Goal: Task Accomplishment & Management: Manage account settings

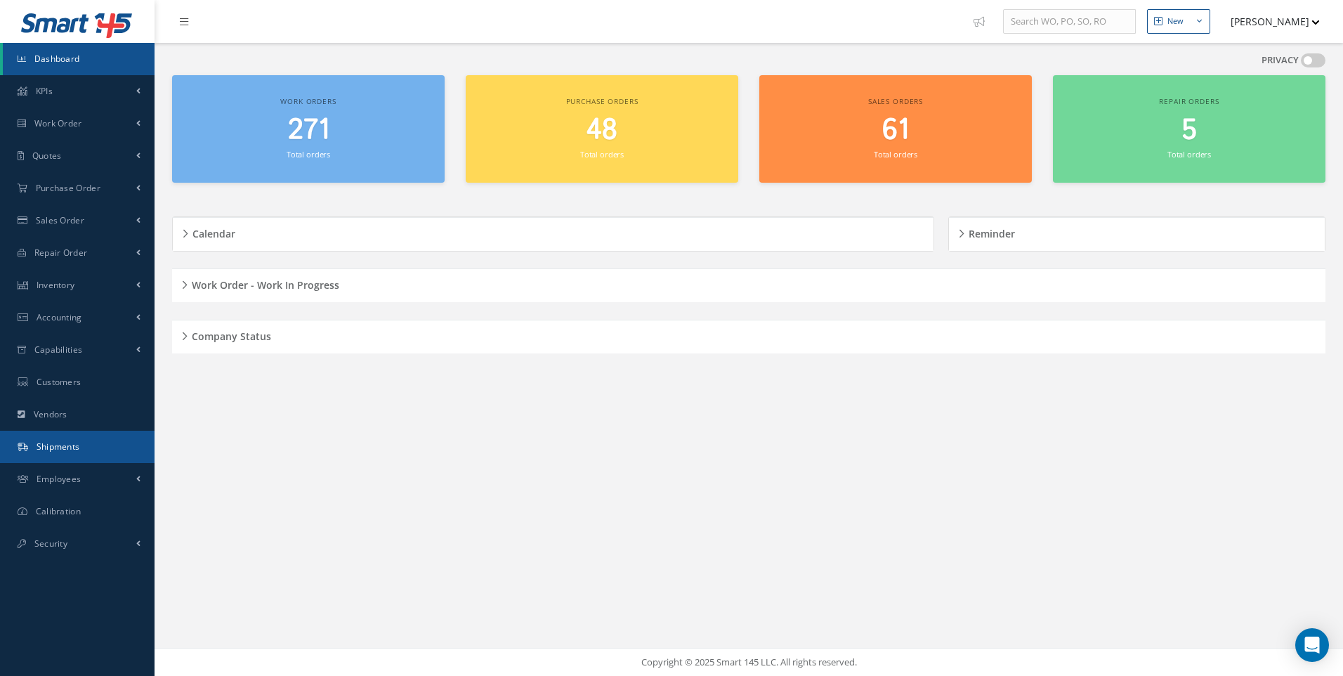
click at [58, 448] on span "Shipments" at bounding box center [59, 446] width 44 height 12
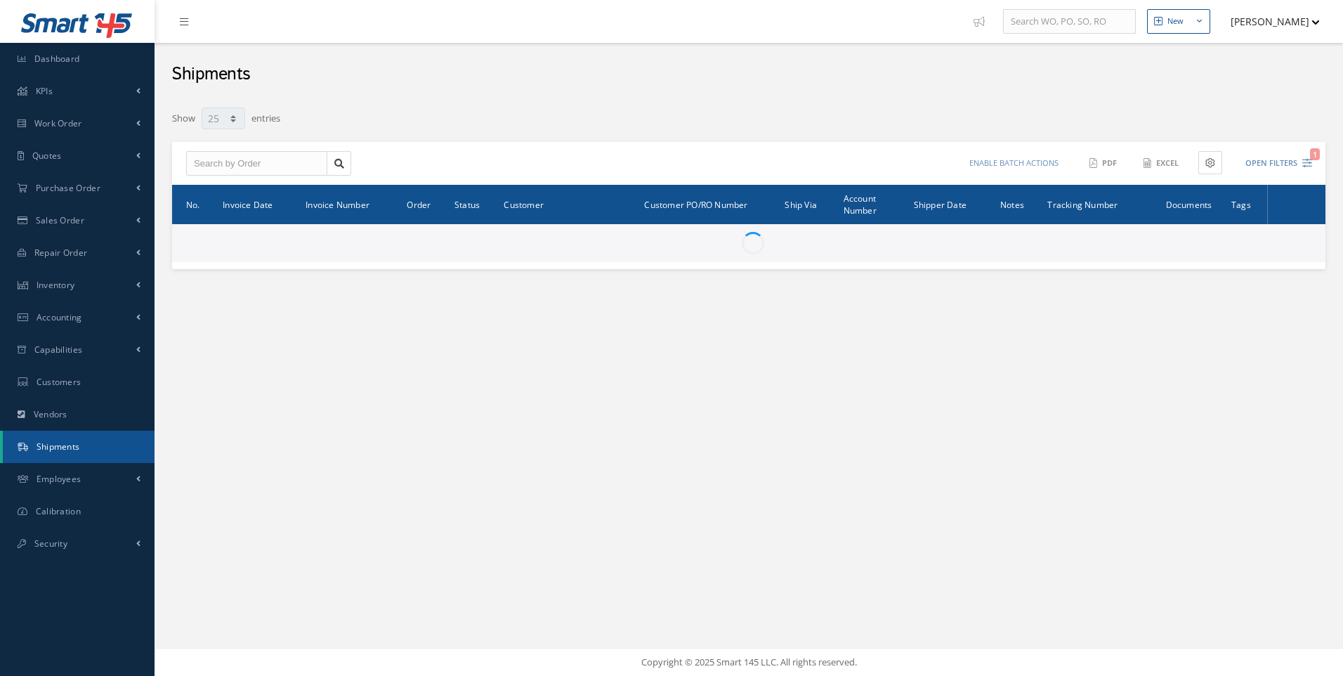
select select "25"
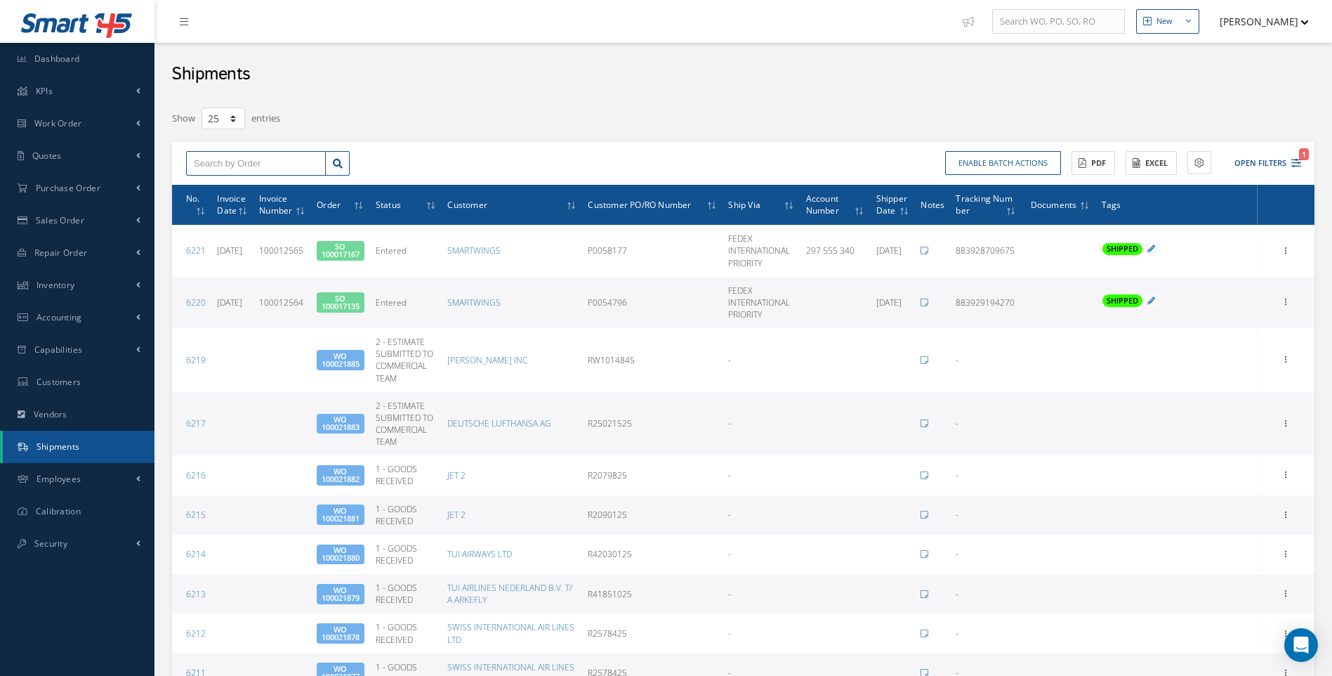
click at [223, 164] on input "text" at bounding box center [256, 163] width 140 height 25
type input "100021853"
click at [215, 181] on div "100021853" at bounding box center [256, 188] width 124 height 14
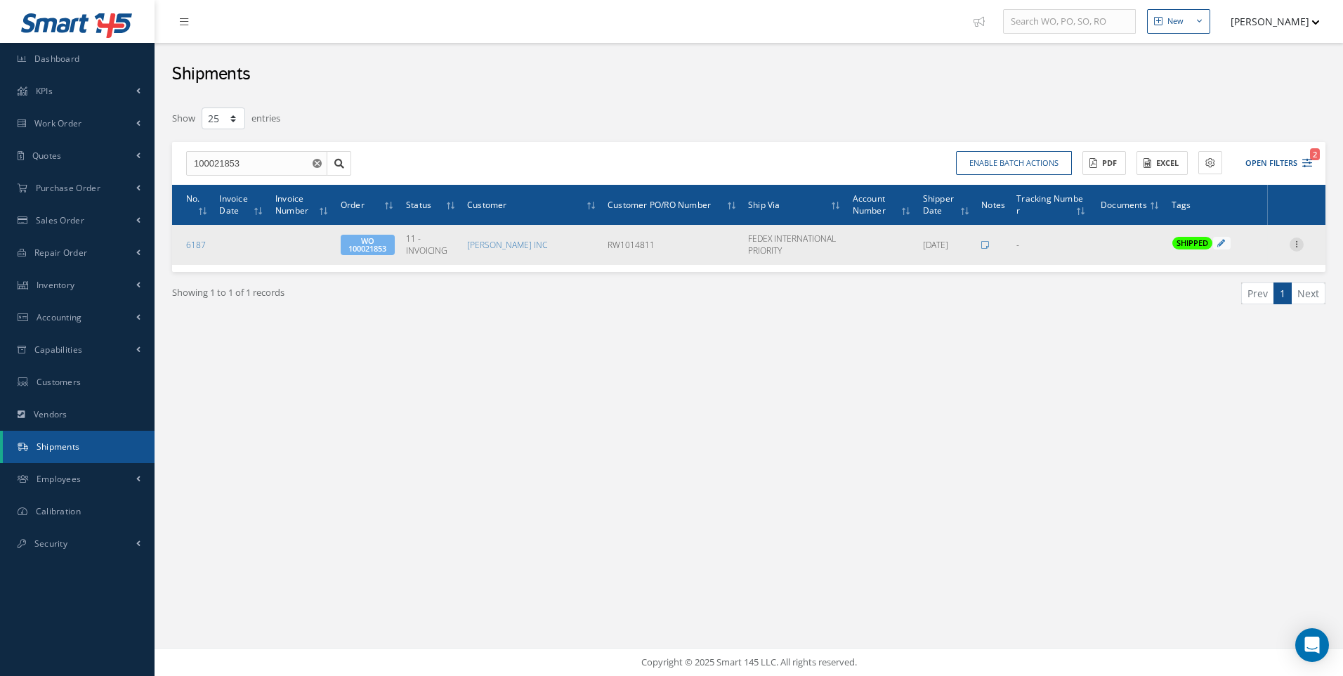
click at [1300, 243] on icon at bounding box center [1296, 242] width 14 height 11
click at [1207, 251] on link "Edit" at bounding box center [1231, 253] width 111 height 18
type input "[DATE]"
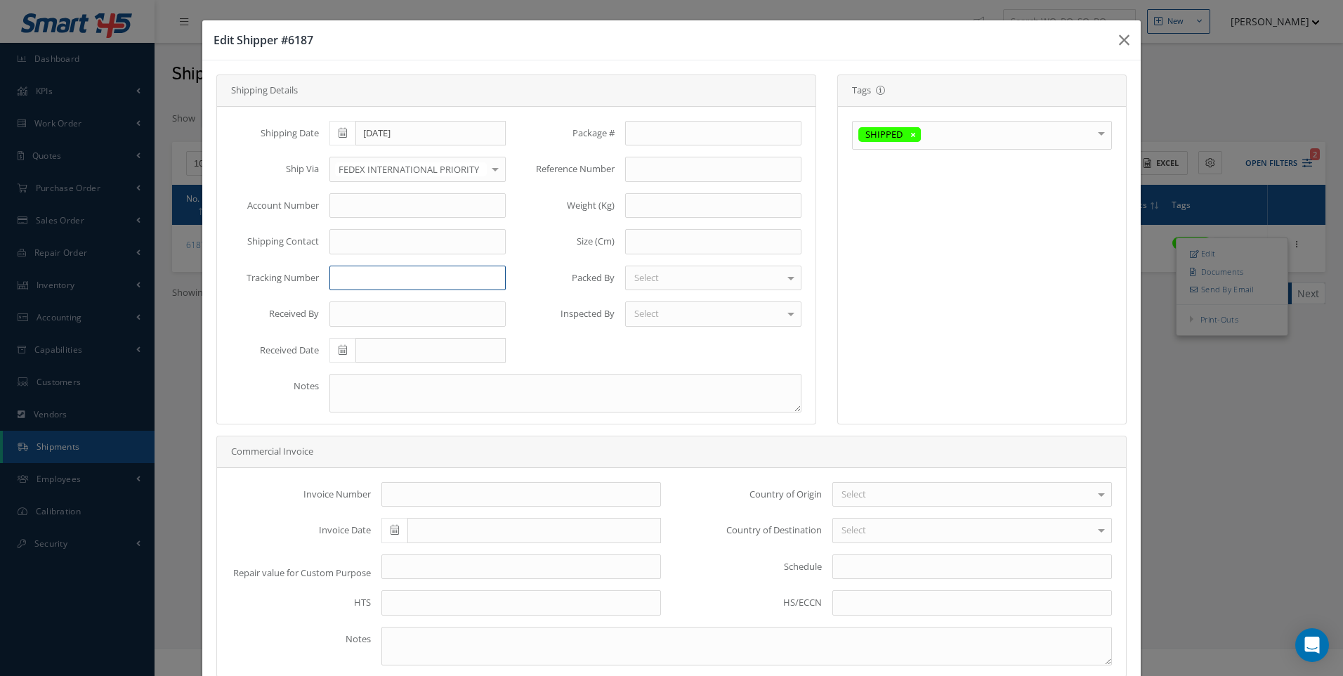
click at [351, 281] on input "text" at bounding box center [417, 277] width 176 height 25
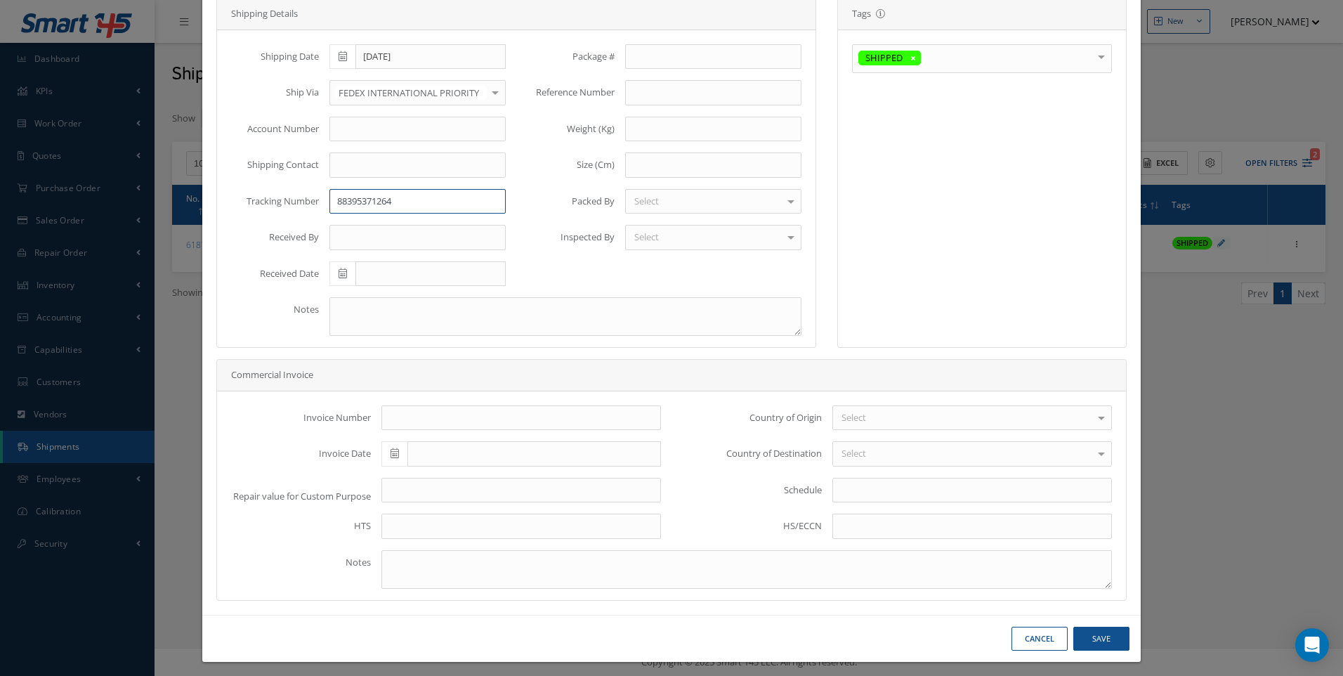
scroll to position [84, 0]
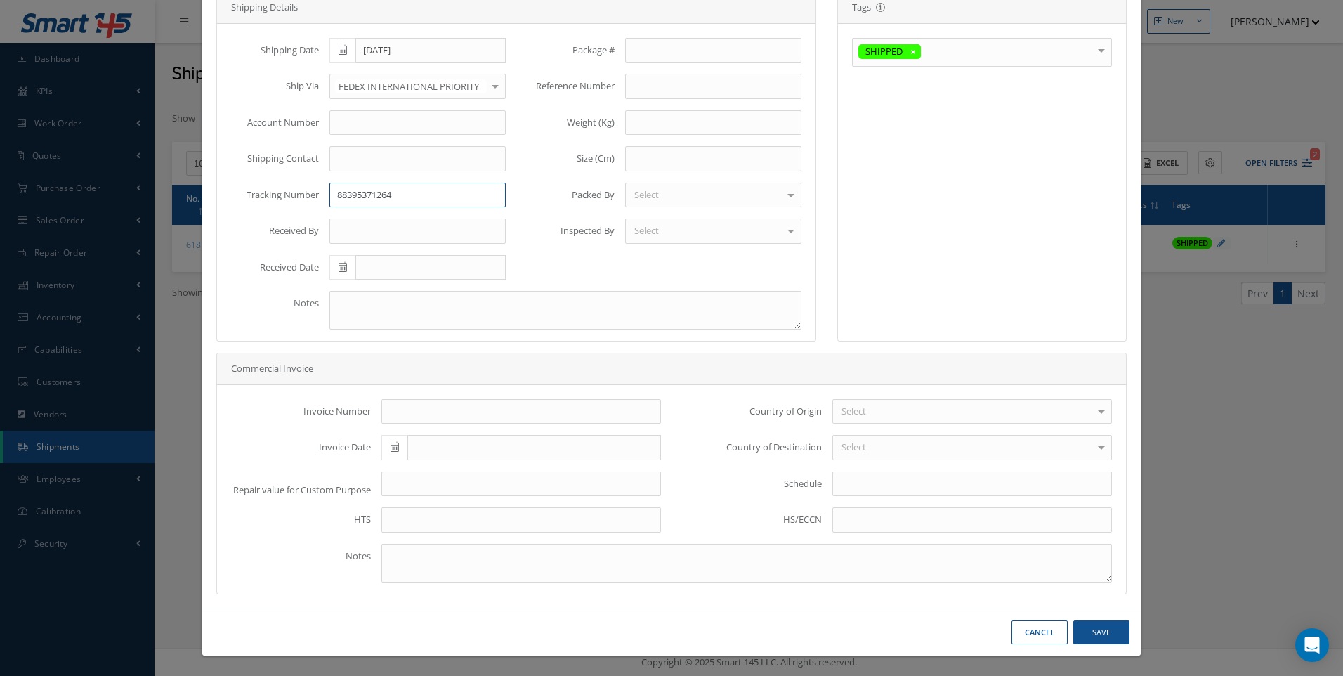
type input "88395371264"
click at [1098, 631] on button "Save" at bounding box center [1101, 632] width 56 height 25
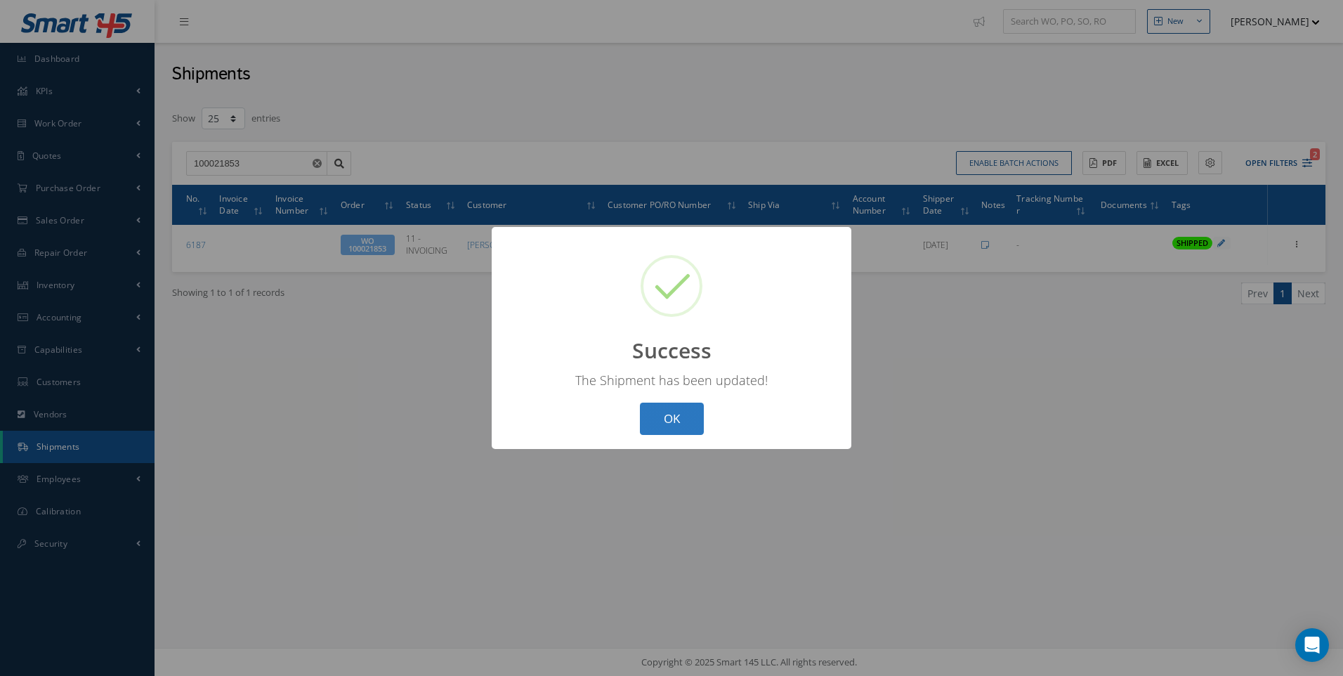
click at [666, 416] on button "OK" at bounding box center [672, 418] width 64 height 33
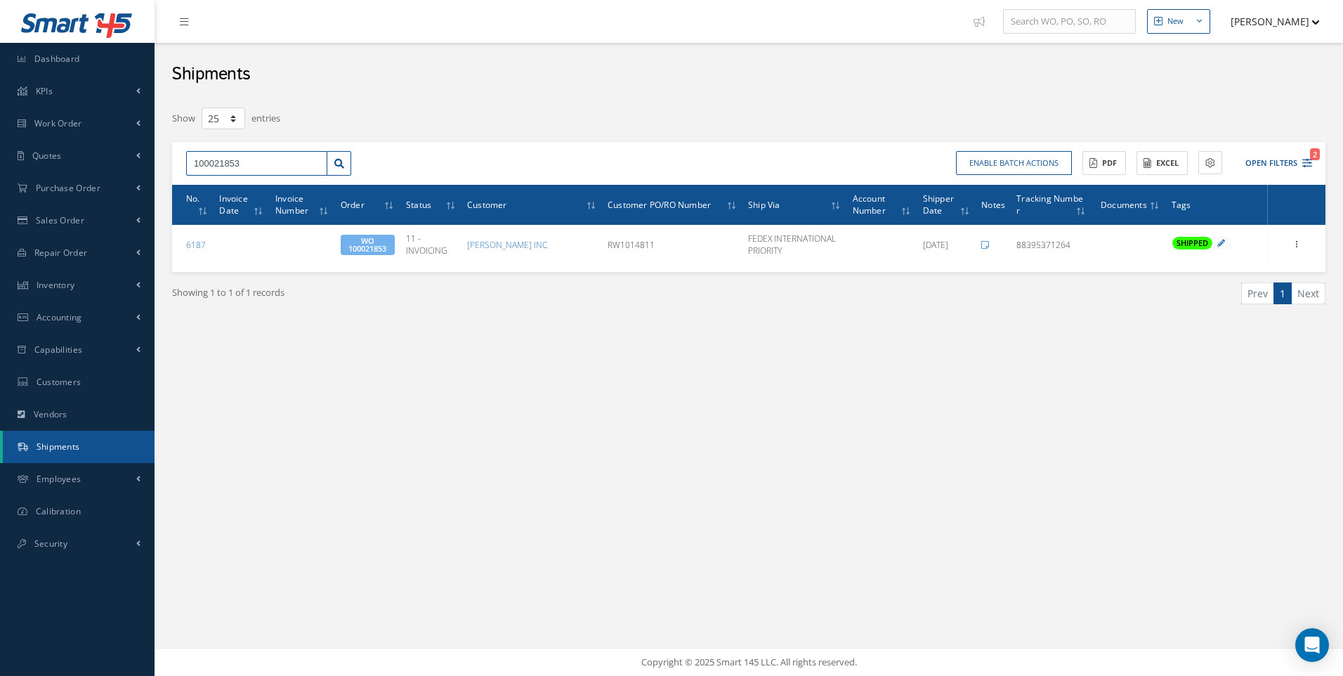
click at [237, 162] on input "100021853" at bounding box center [256, 163] width 141 height 25
type input "100021854"
click at [235, 186] on span "100021854" at bounding box center [215, 188] width 42 height 10
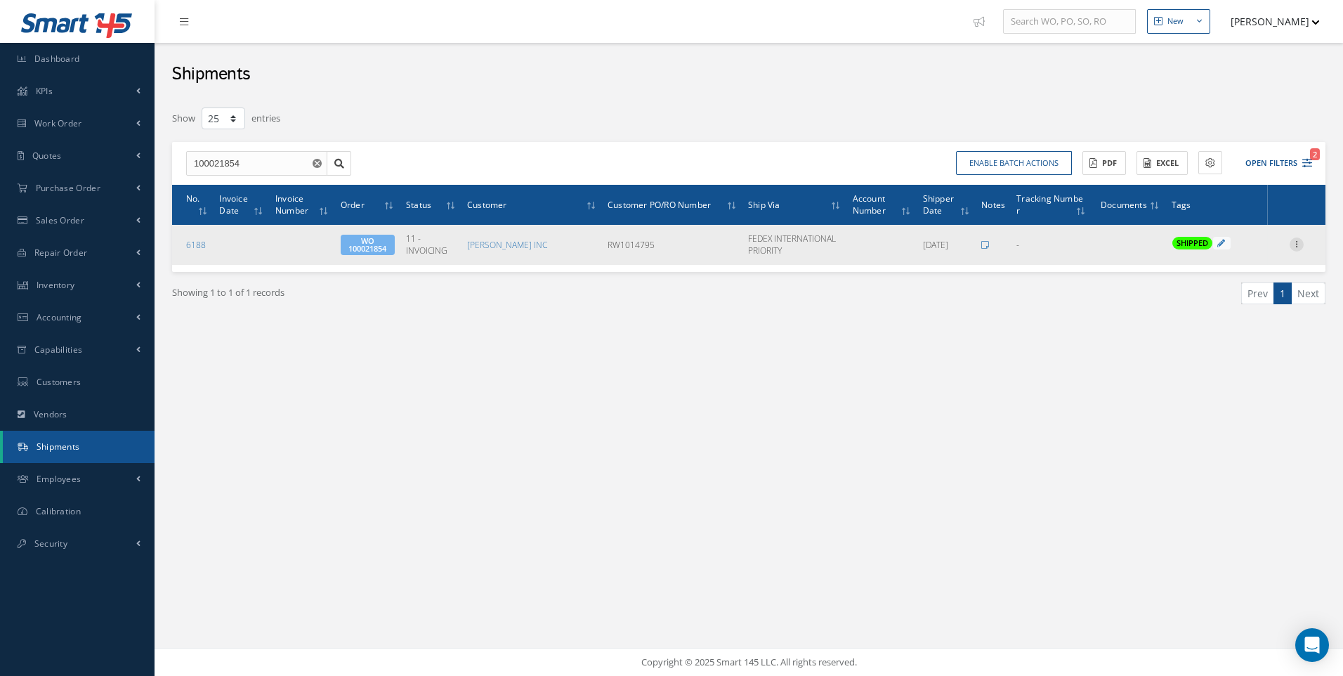
click at [1298, 239] on icon at bounding box center [1296, 242] width 14 height 11
click at [1209, 257] on link "Edit" at bounding box center [1231, 253] width 111 height 18
type input "[DATE]"
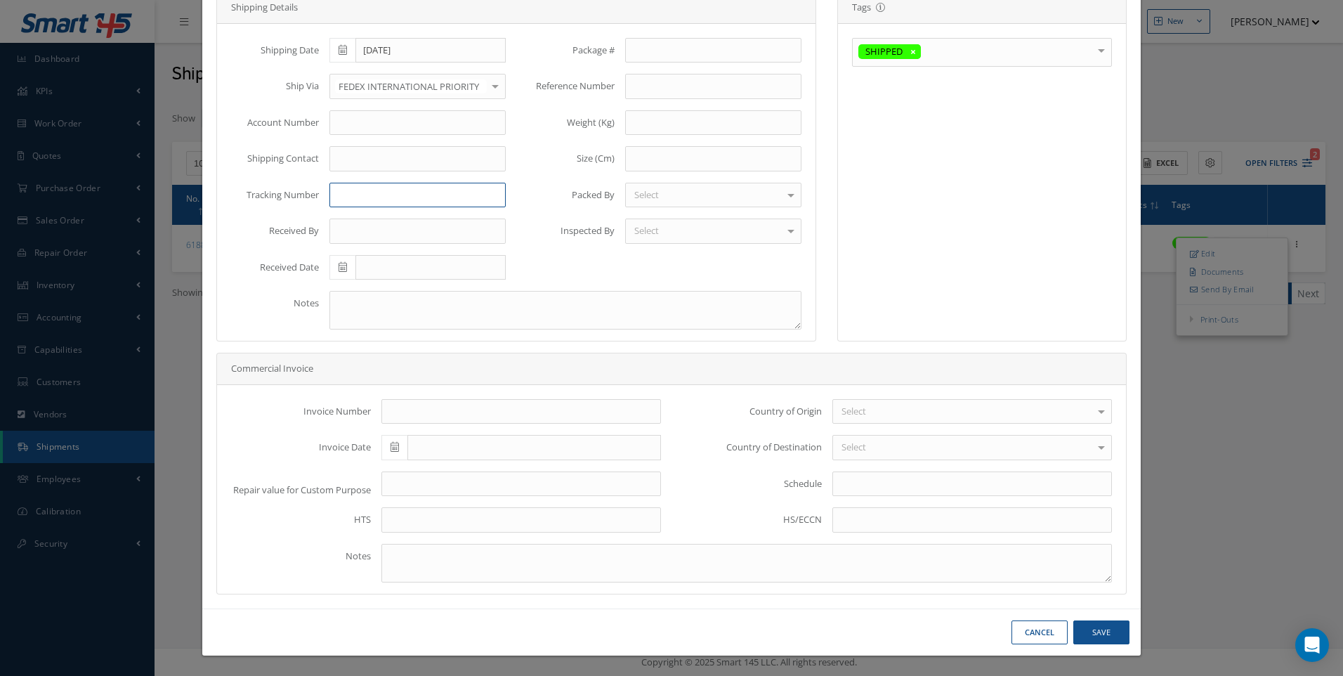
click at [343, 195] on input "text" at bounding box center [417, 195] width 176 height 25
type input "883953711264"
drag, startPoint x: 1100, startPoint y: 628, endPoint x: 1080, endPoint y: 583, distance: 49.7
click at [1100, 628] on button "Save" at bounding box center [1101, 632] width 56 height 25
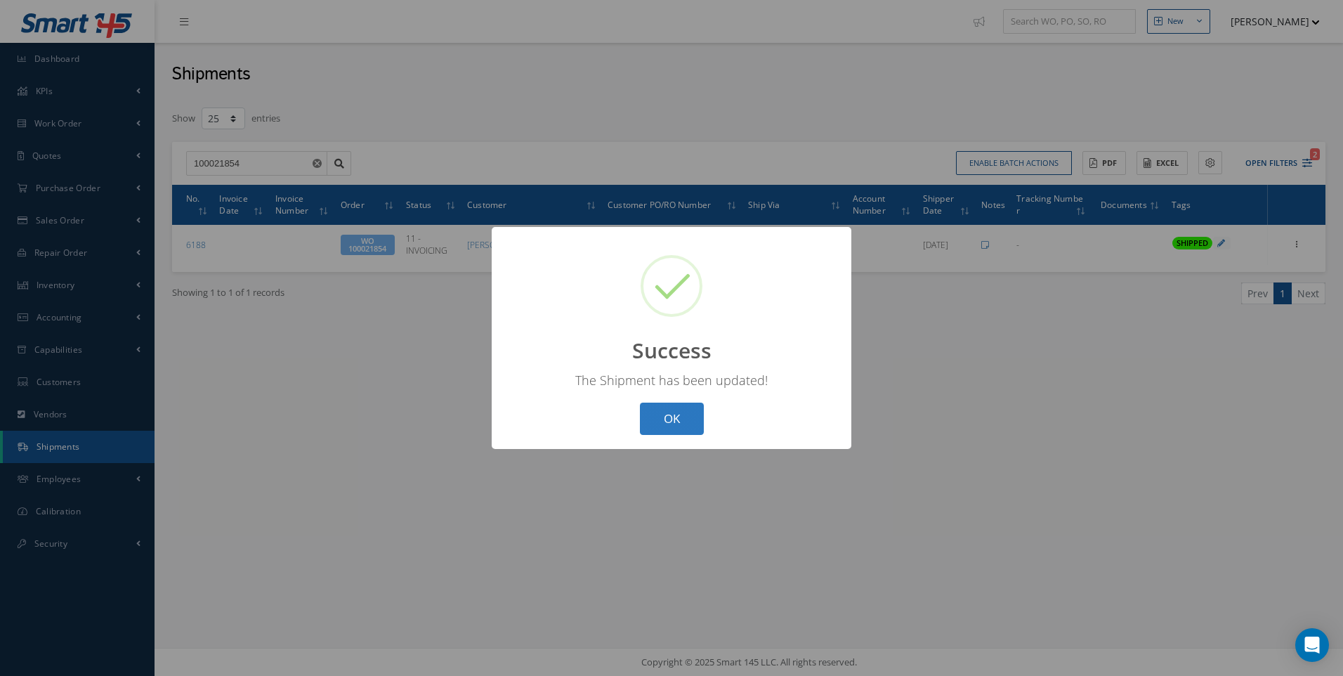
click at [671, 408] on button "OK" at bounding box center [672, 418] width 64 height 33
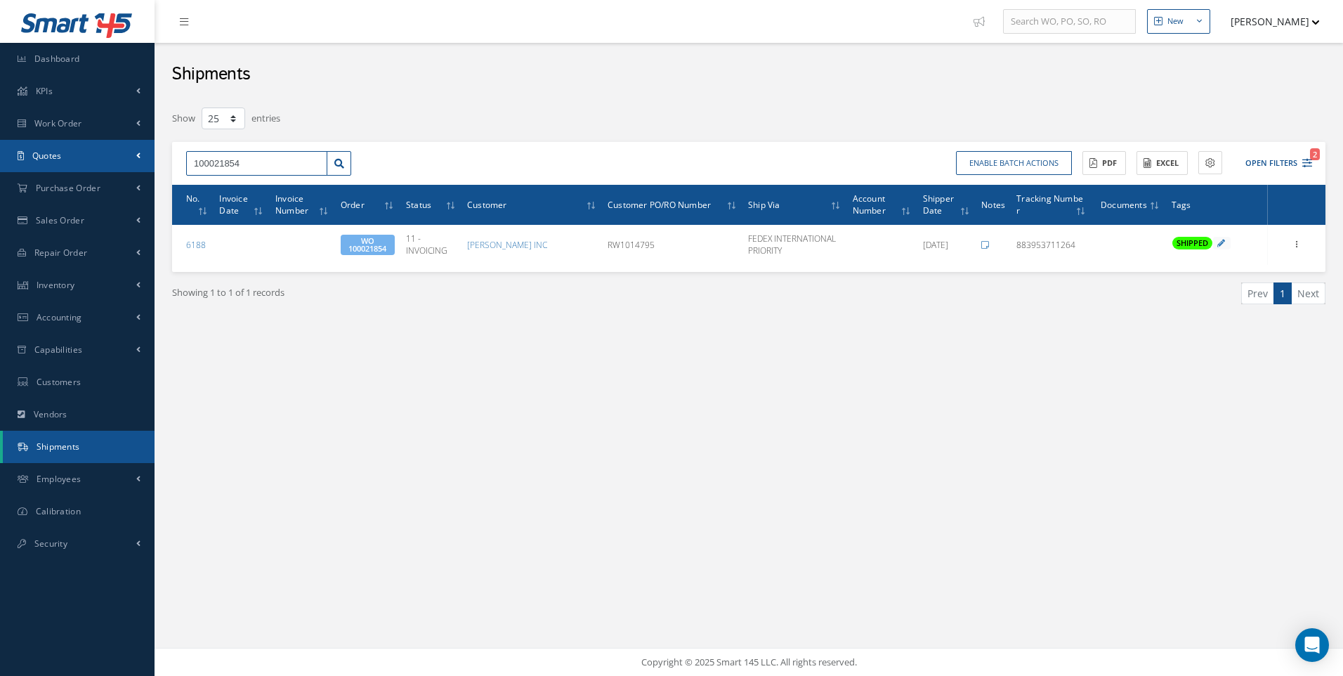
drag, startPoint x: 175, startPoint y: 165, endPoint x: 148, endPoint y: 165, distance: 26.7
click at [171, 165] on div "Filters Shipper Number Order 100021854 Customer Customer PO/RO Number All Ship …" at bounding box center [749, 223] width 1174 height 234
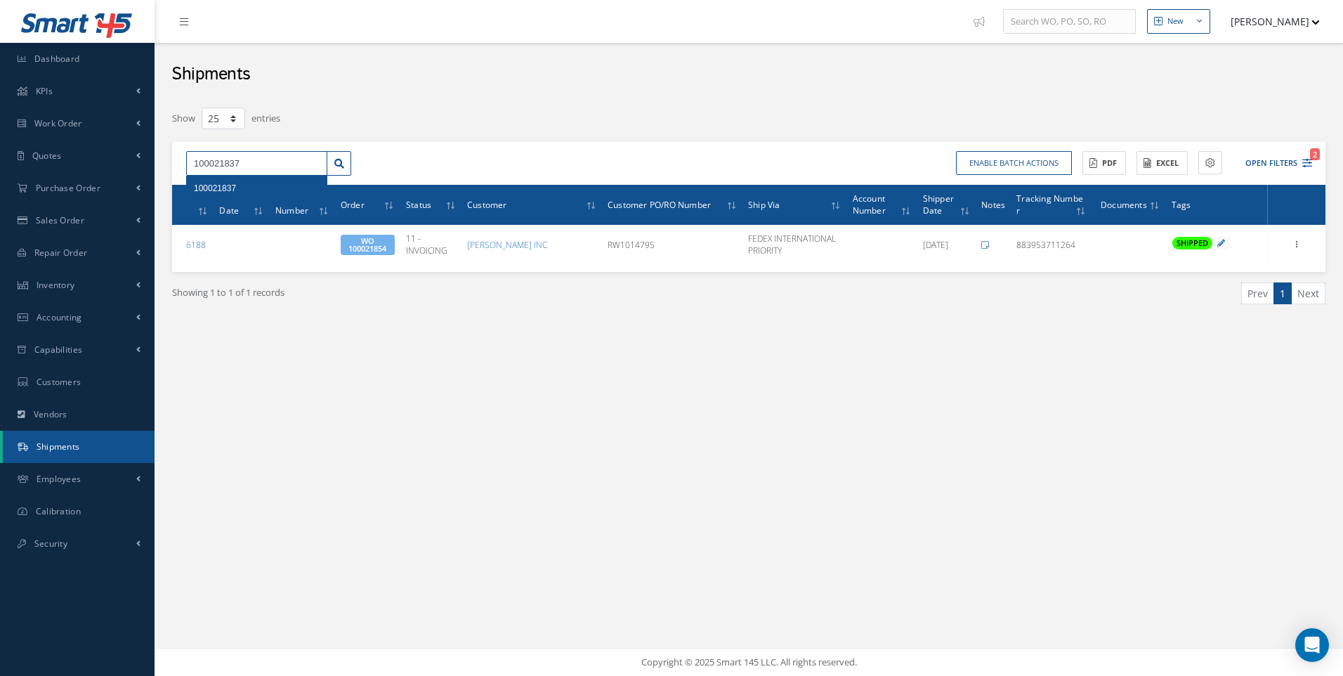
type input "100021837"
click at [221, 192] on span "100021837" at bounding box center [215, 188] width 42 height 10
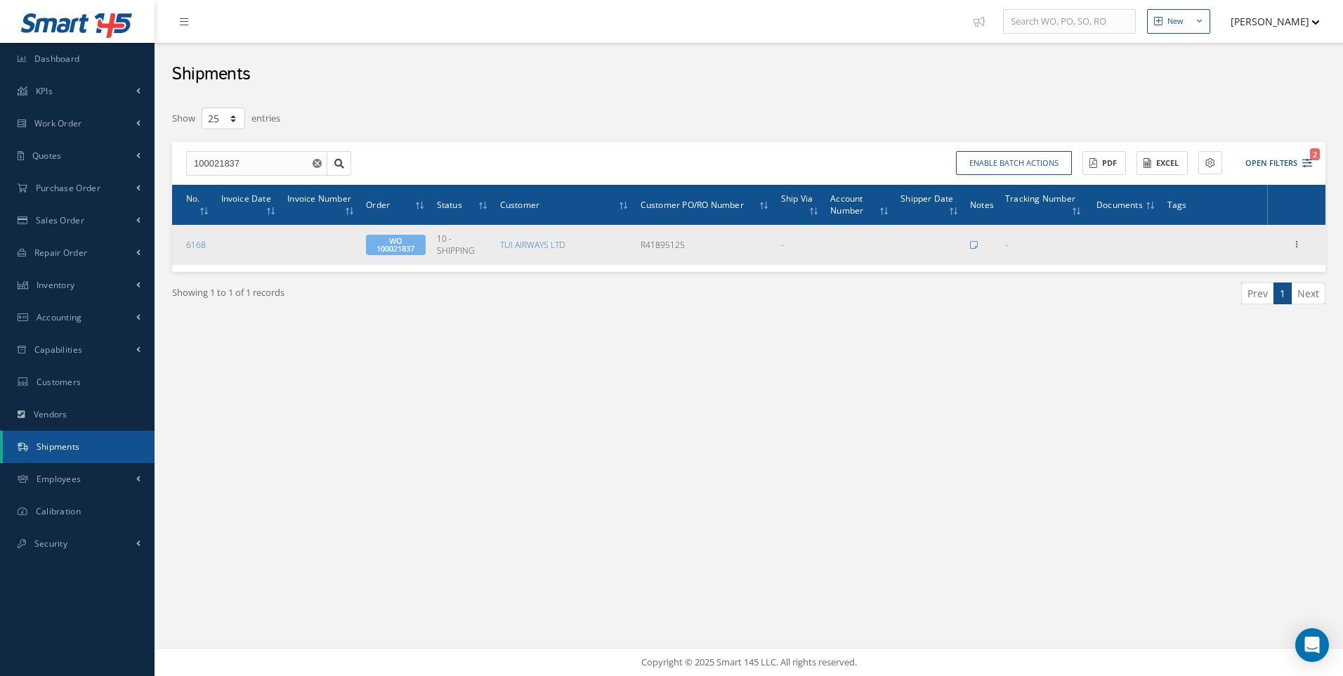
click at [1298, 235] on td "Edit Documents Send By Email Print-Outs Shipper Packing List Manage Documents A…" at bounding box center [1296, 244] width 58 height 39
click at [1297, 239] on icon at bounding box center [1296, 242] width 14 height 11
click at [1220, 258] on link "Edit" at bounding box center [1231, 253] width 111 height 18
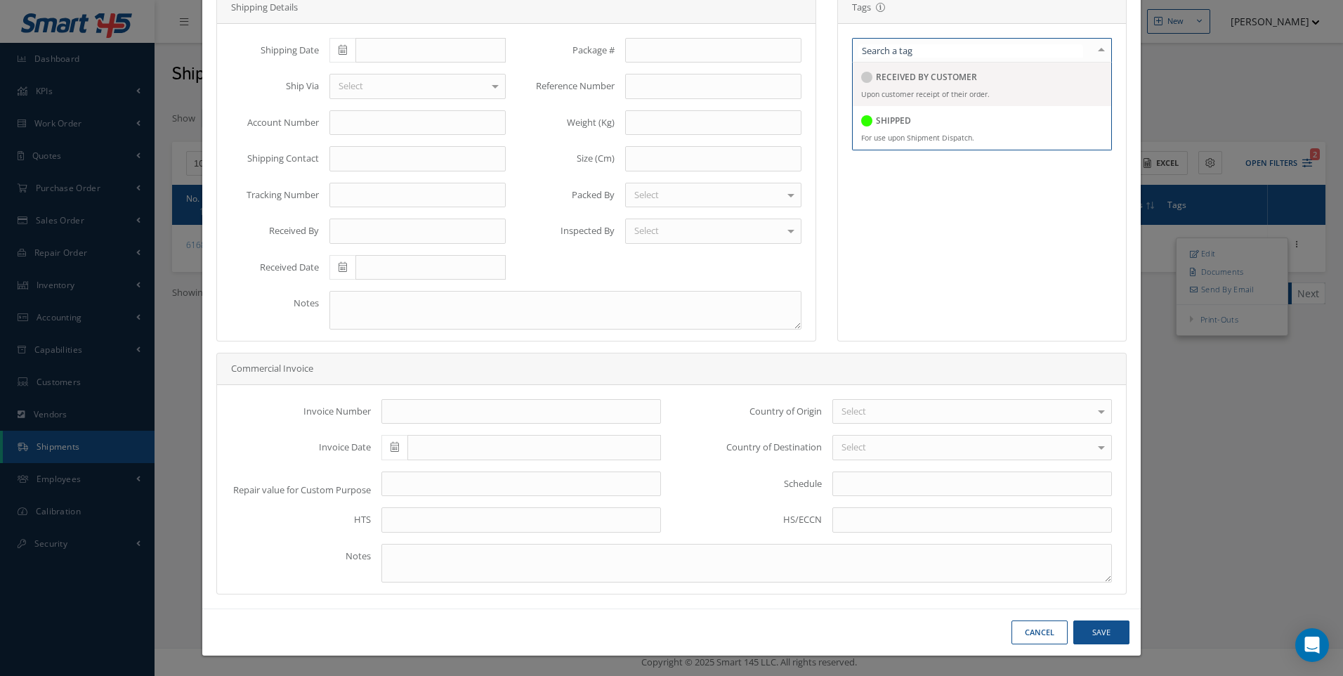
click at [890, 119] on h5 "SHIPPED" at bounding box center [893, 121] width 35 height 10
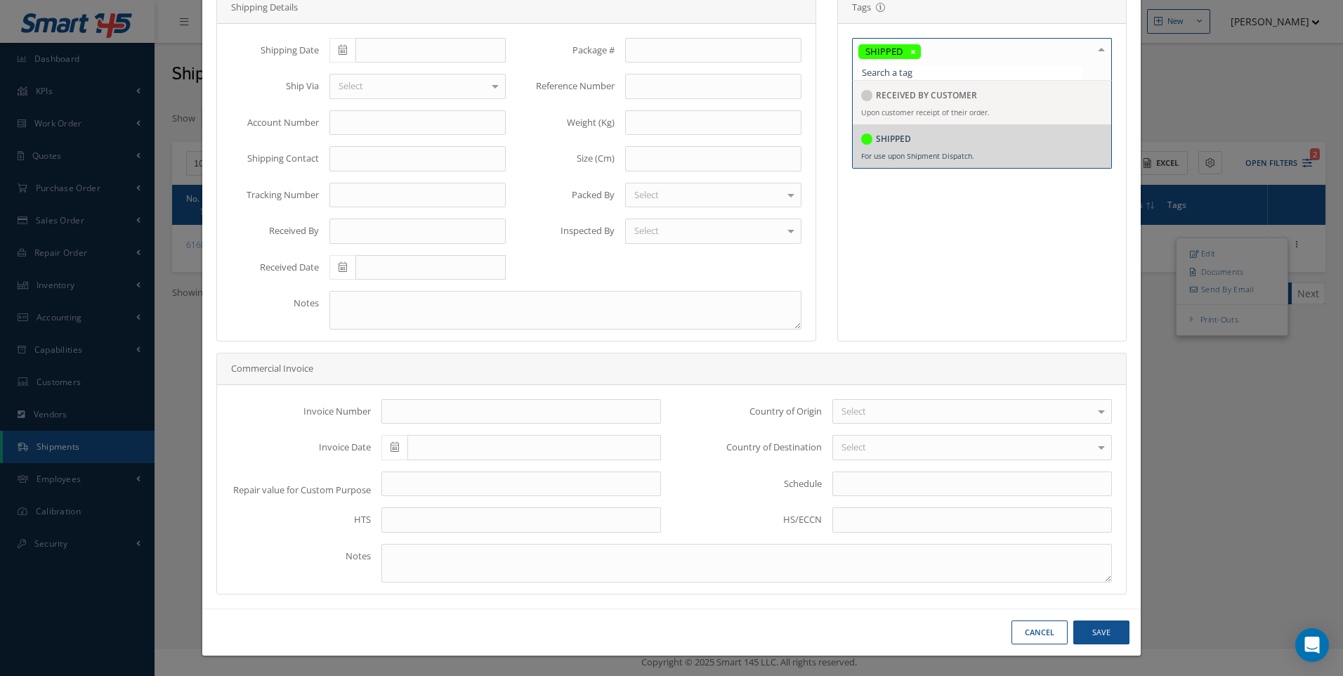
click at [341, 53] on icon at bounding box center [342, 50] width 8 height 10
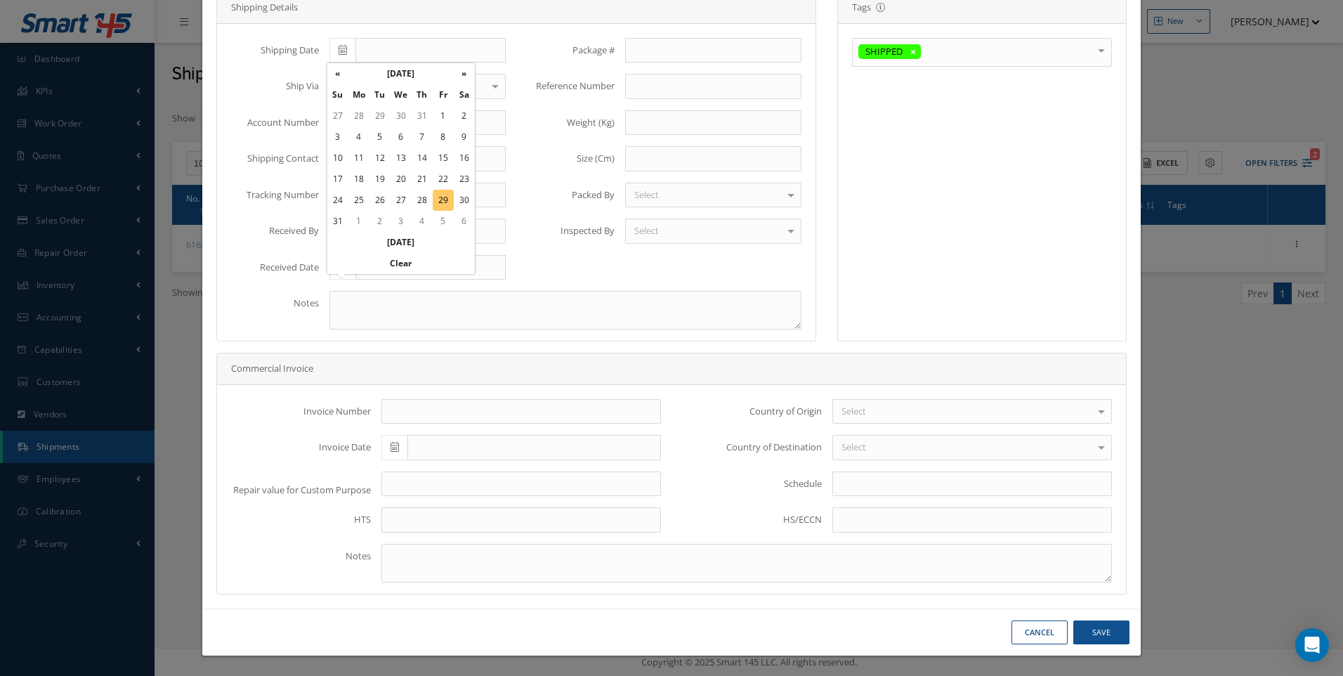
click at [448, 195] on td "29" at bounding box center [443, 200] width 21 height 21
type input "[DATE]"
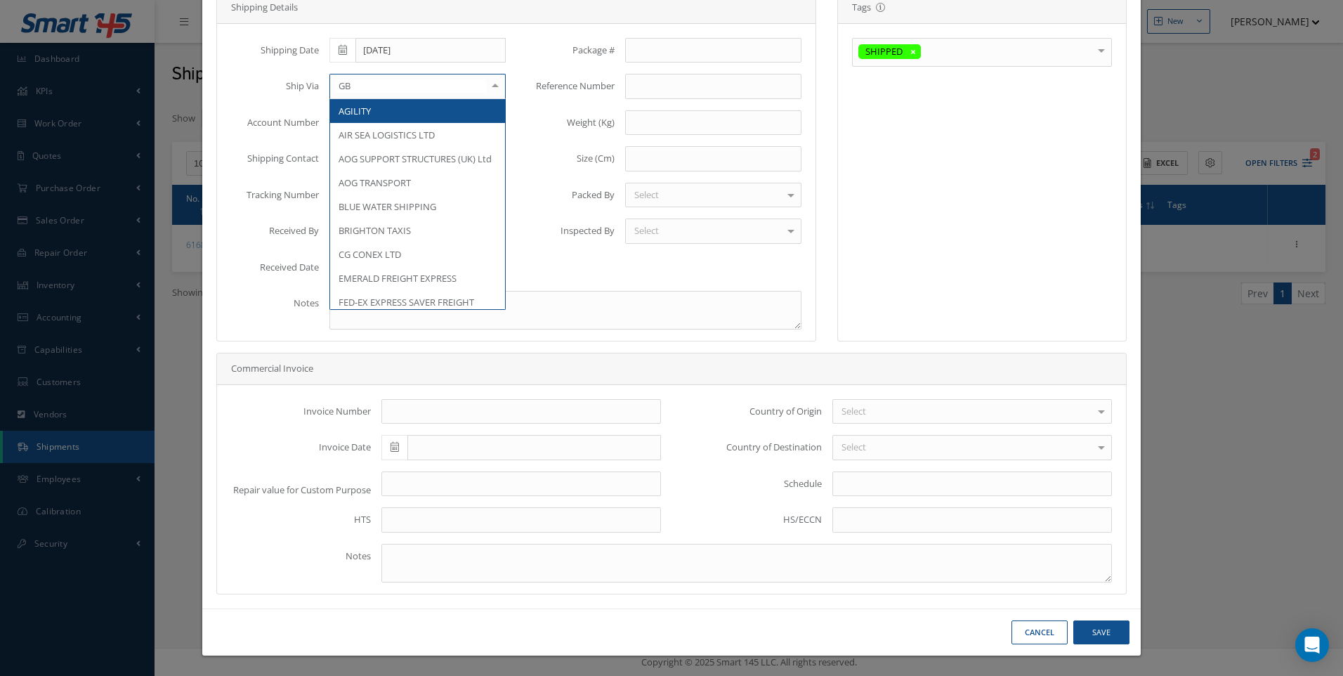
type input "GBA"
click at [373, 111] on span "GBA SKYWAY" at bounding box center [365, 111] width 54 height 13
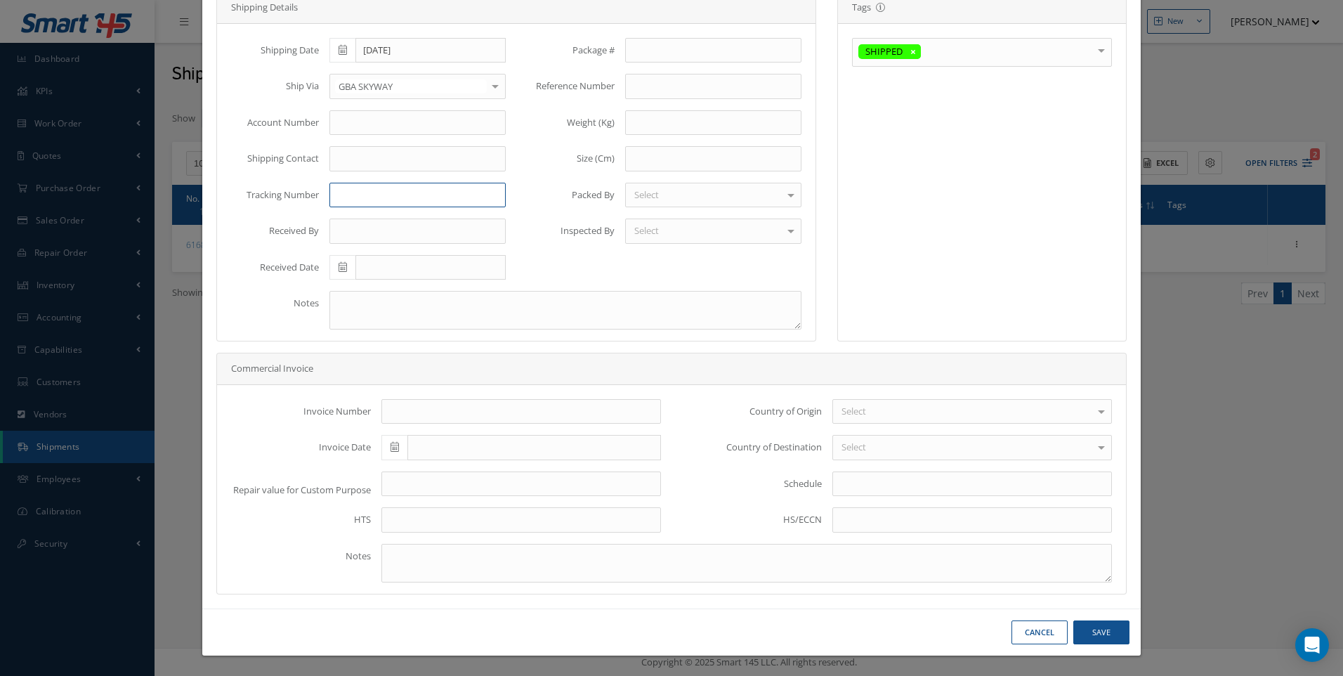
click at [351, 193] on input "text" at bounding box center [417, 195] width 176 height 25
type input "00587510D"
click at [1104, 626] on button "Save" at bounding box center [1101, 632] width 56 height 25
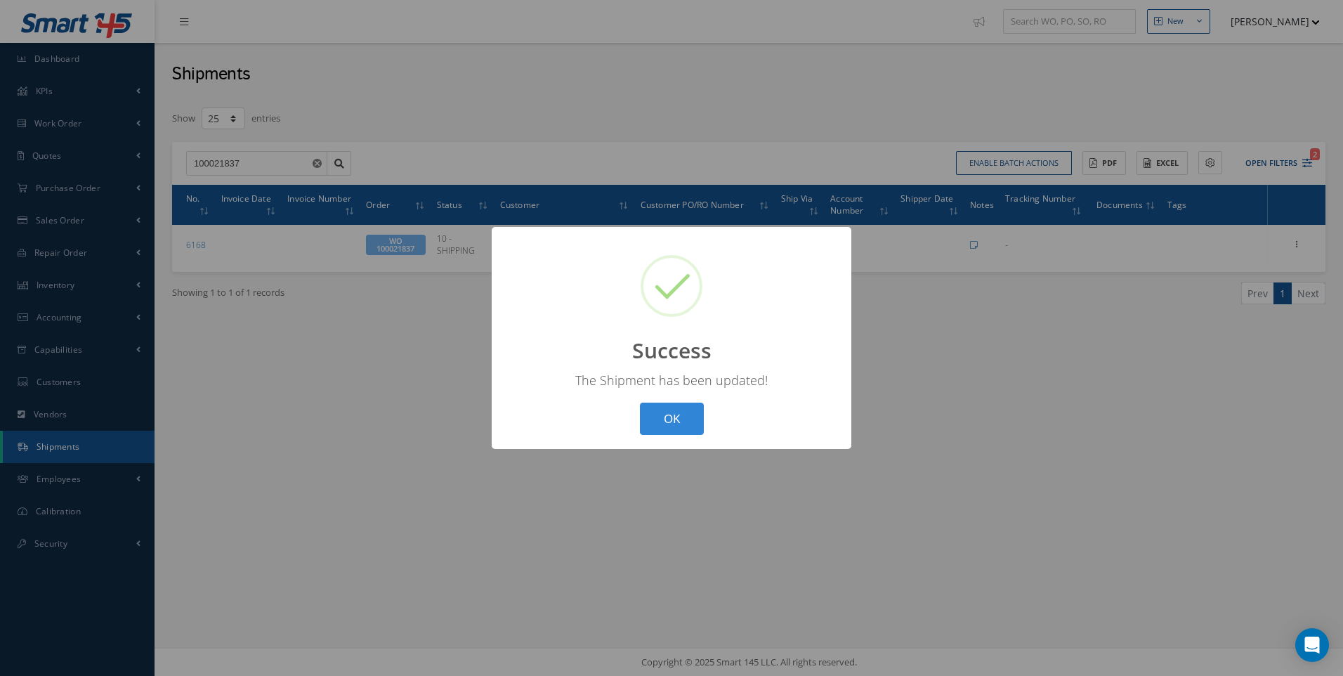
drag, startPoint x: 682, startPoint y: 423, endPoint x: 649, endPoint y: 414, distance: 34.2
click at [678, 423] on button "OK" at bounding box center [672, 418] width 64 height 33
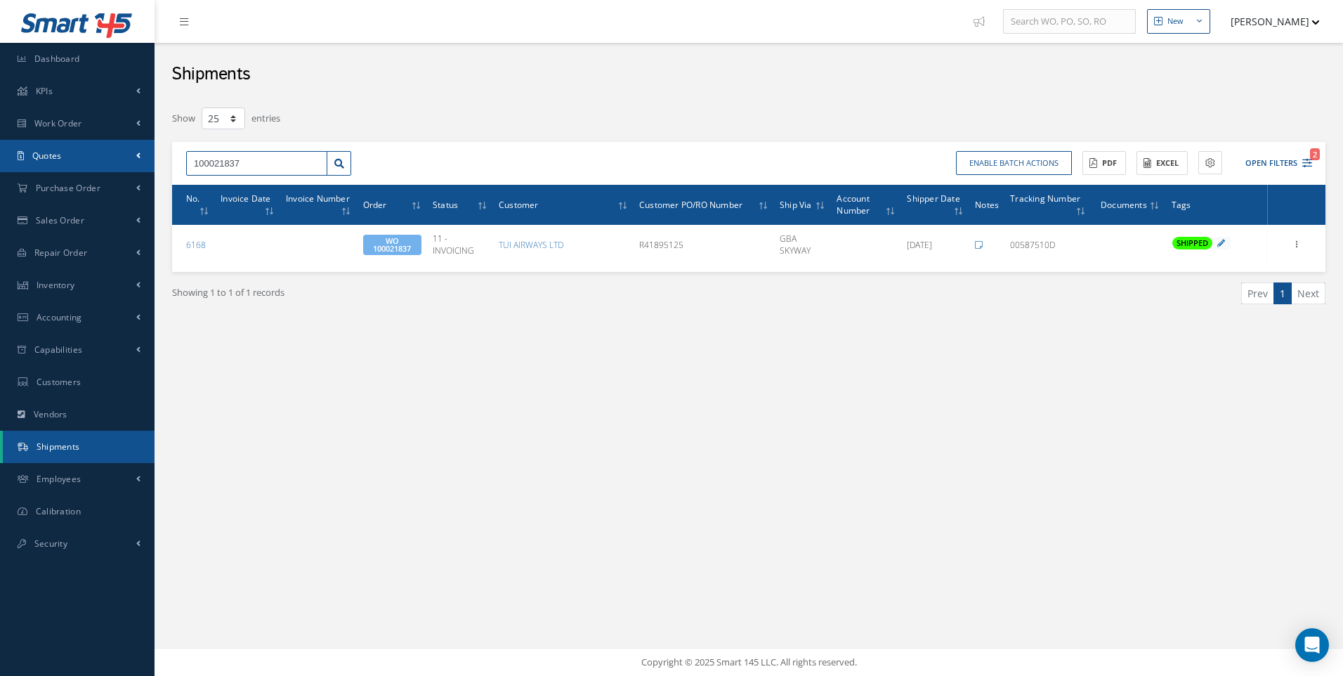
drag, startPoint x: 247, startPoint y: 165, endPoint x: 130, endPoint y: 162, distance: 117.3
click at [130, 162] on div "Smart 145 Dashboard KPIs Work Order Work Order Work Order Work Order Quotes Wor…" at bounding box center [671, 338] width 1343 height 676
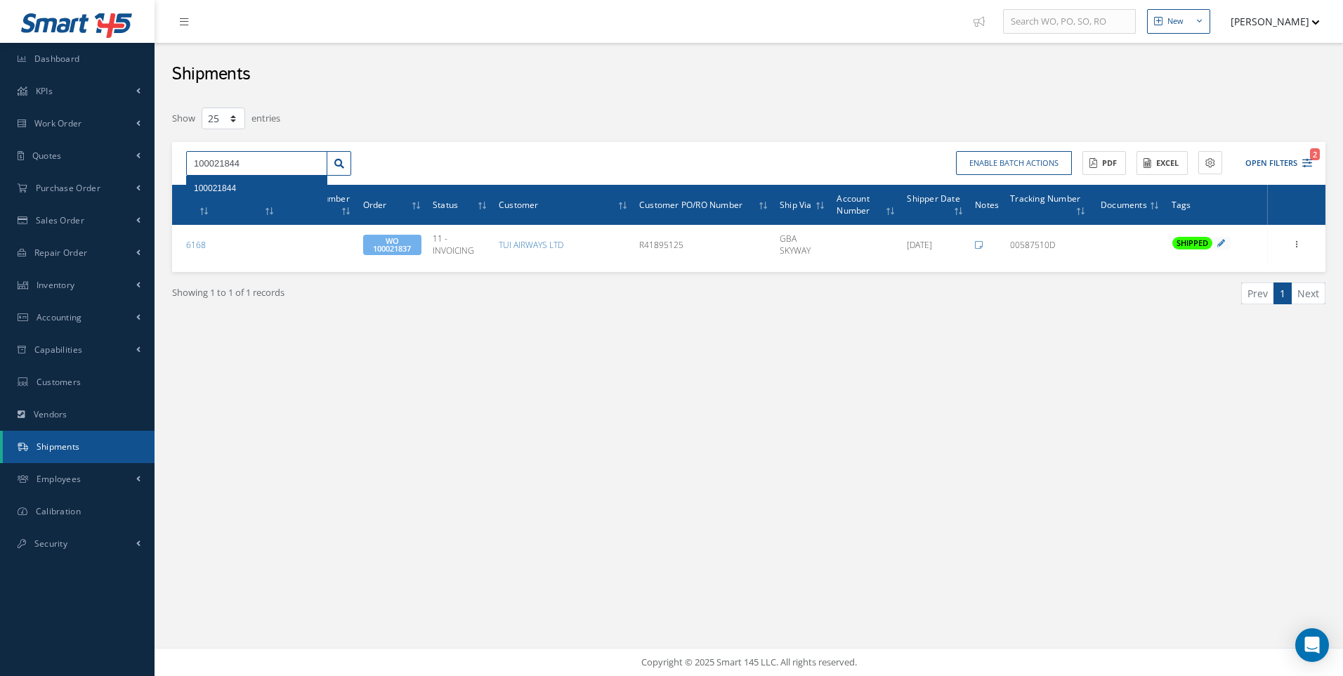
type input "100021844"
click at [222, 189] on span "100021844" at bounding box center [215, 188] width 42 height 10
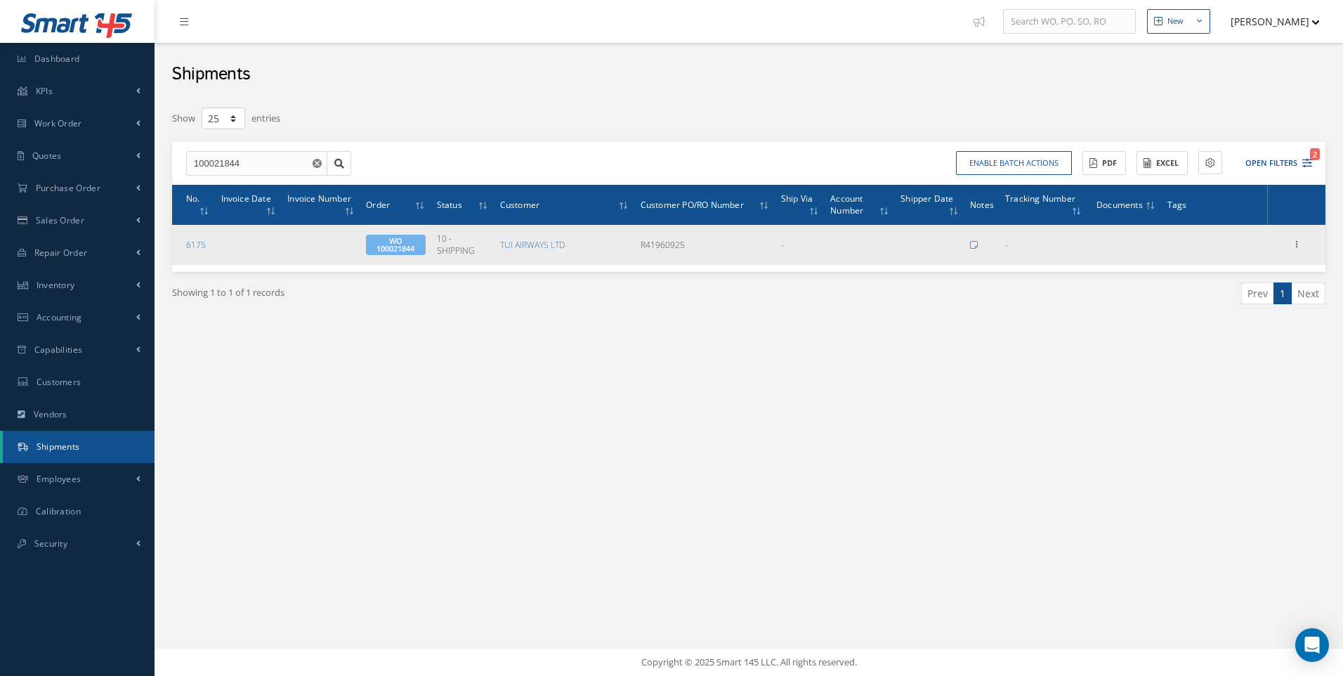
click at [1289, 242] on div "Edit Documents Send By Email Print-Outs Shipper Packing List" at bounding box center [1296, 244] width 17 height 17
click at [1299, 245] on icon at bounding box center [1296, 242] width 14 height 11
click at [1217, 253] on link "Edit" at bounding box center [1231, 253] width 111 height 18
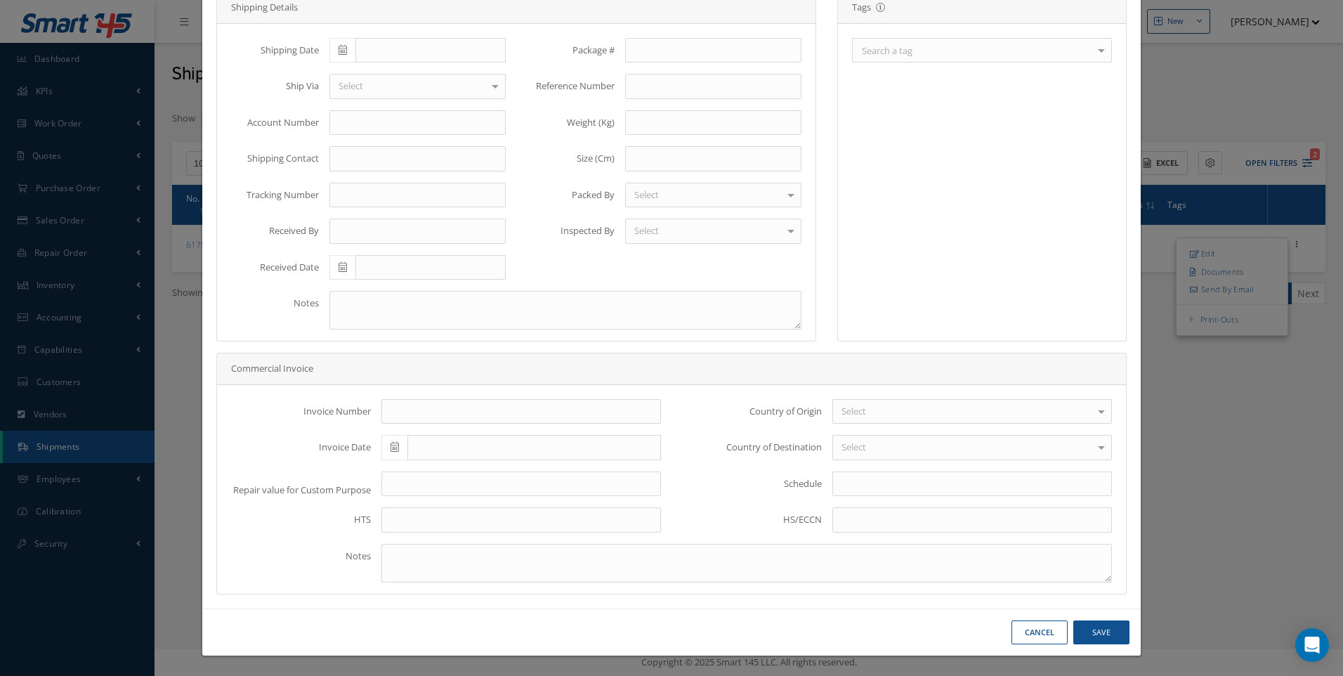
click at [1092, 52] on div at bounding box center [1101, 50] width 20 height 23
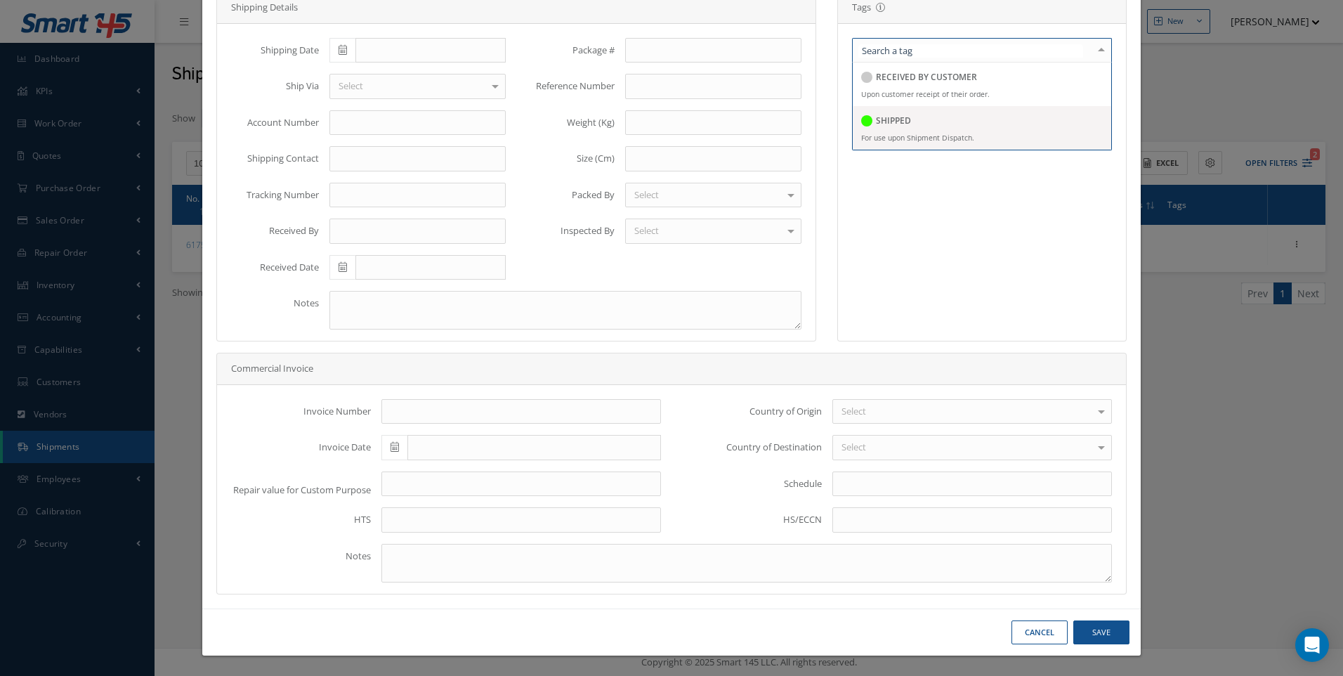
click at [888, 122] on h5 "SHIPPED" at bounding box center [893, 121] width 35 height 10
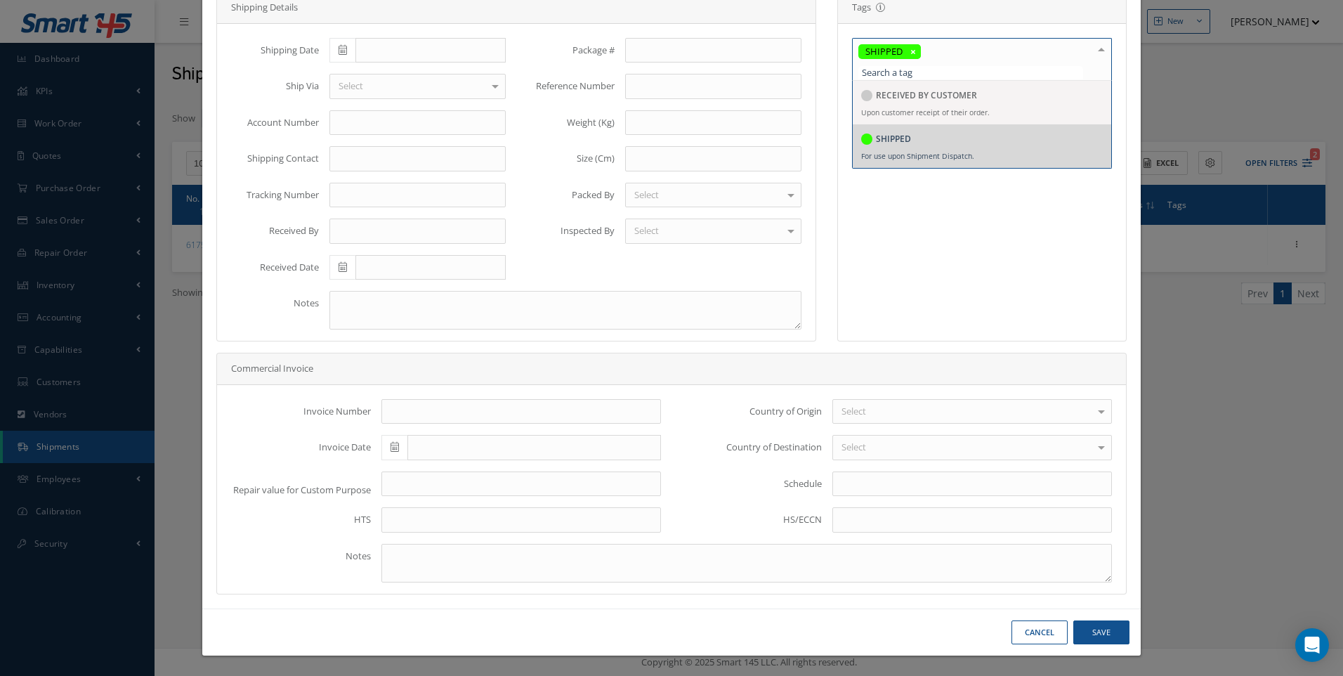
click at [341, 53] on icon at bounding box center [342, 50] width 8 height 10
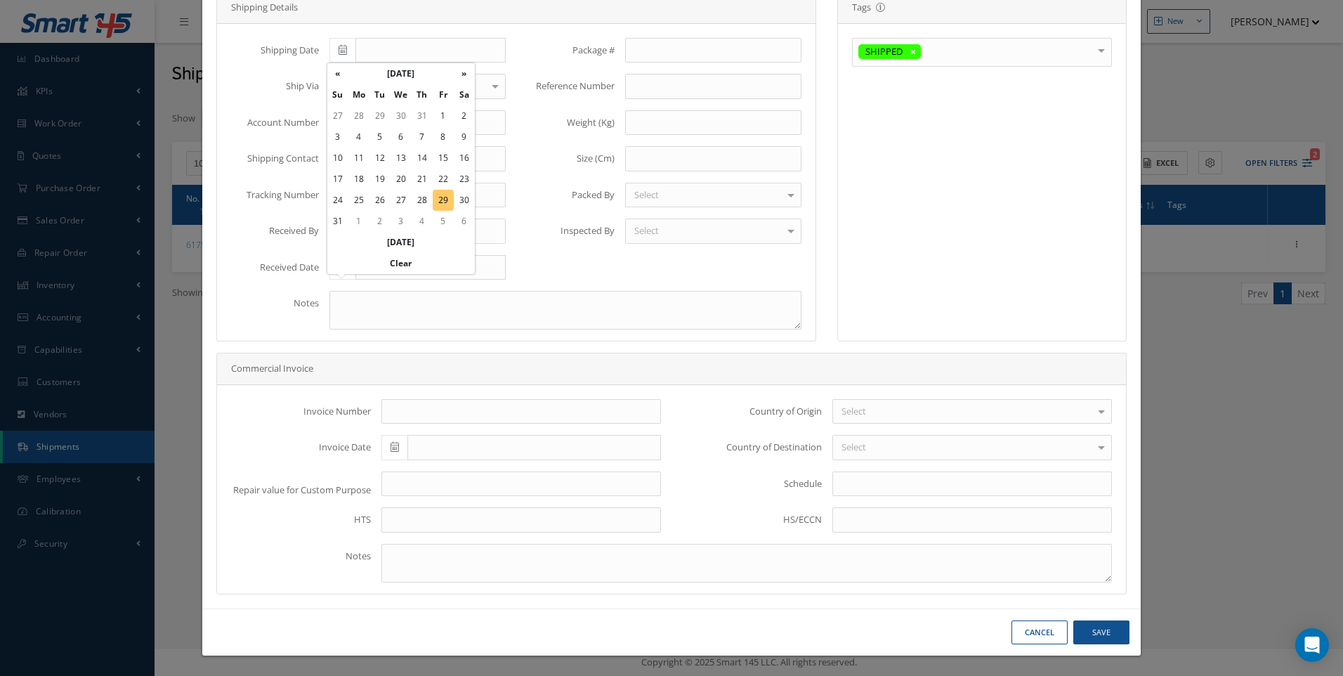
click at [442, 199] on td "29" at bounding box center [443, 200] width 21 height 21
type input "[DATE]"
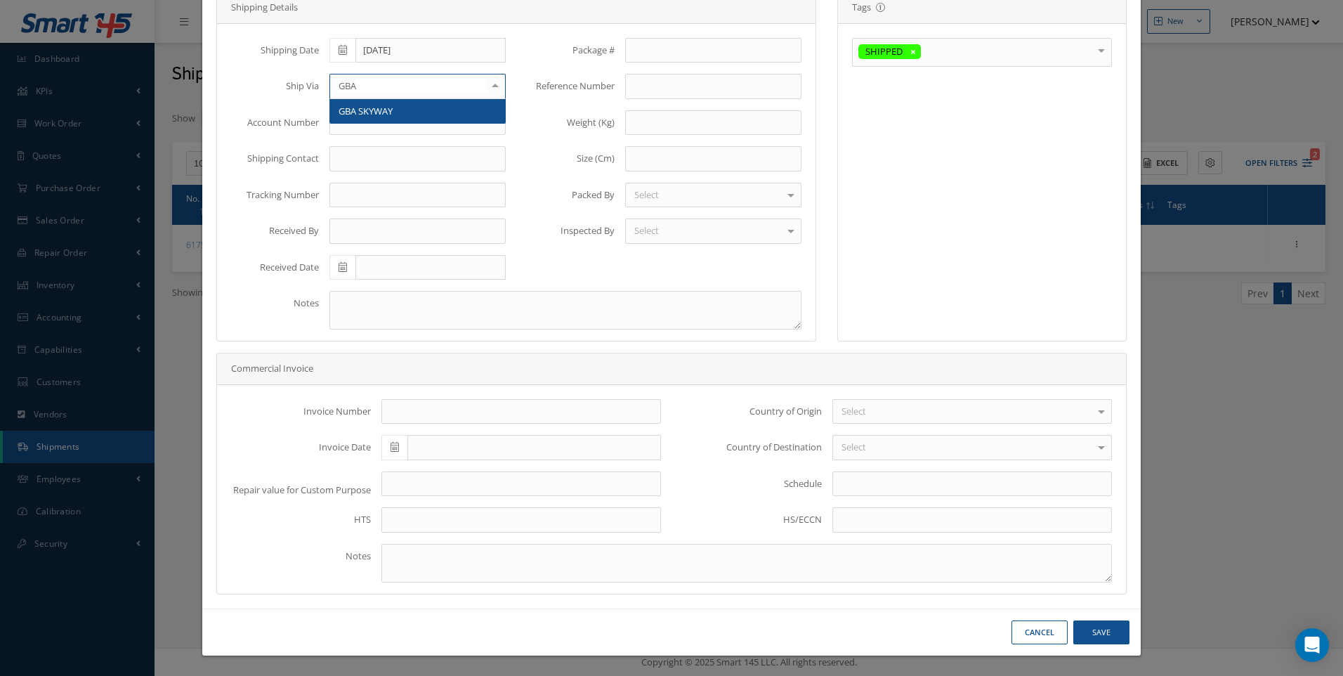
type input "GBA"
click at [371, 112] on span "GBA SKYWAY" at bounding box center [365, 111] width 54 height 13
click at [361, 194] on input "text" at bounding box center [417, 195] width 176 height 25
type input "00587510D"
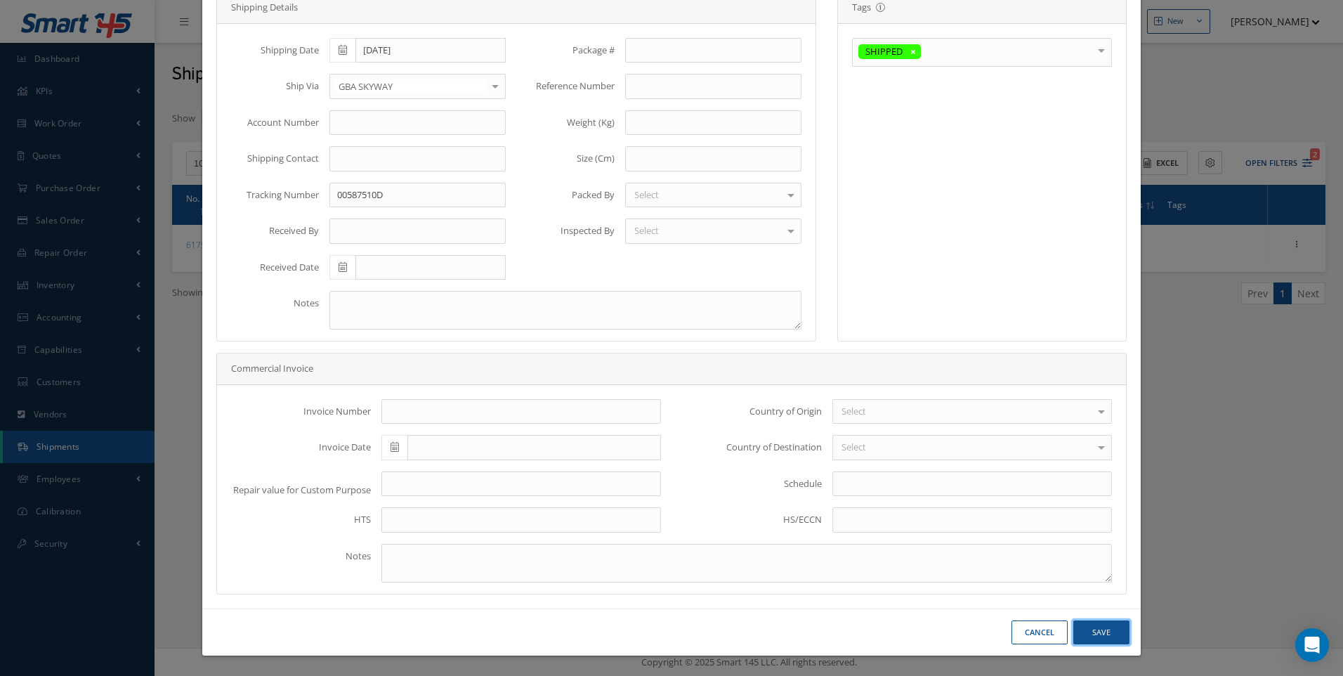
click at [1096, 631] on button "Save" at bounding box center [1101, 632] width 56 height 25
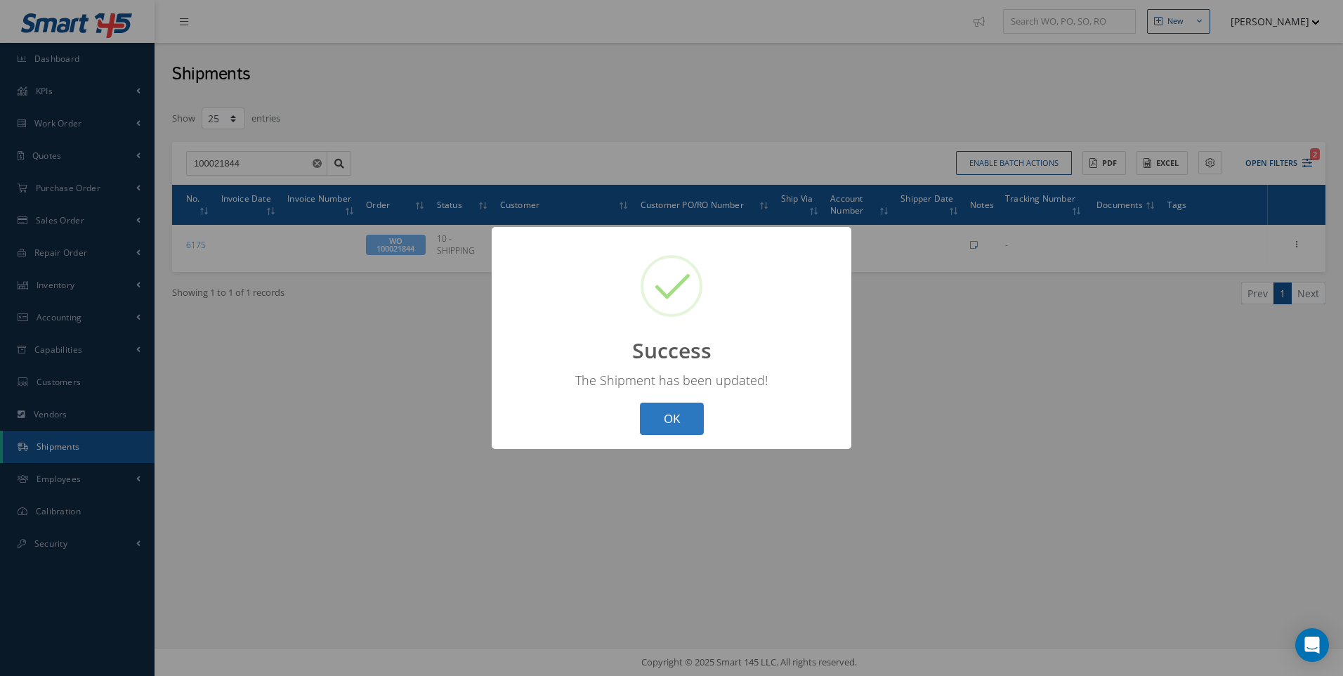
click at [673, 409] on button "OK" at bounding box center [672, 418] width 64 height 33
